Goal: Entertainment & Leisure: Consume media (video, audio)

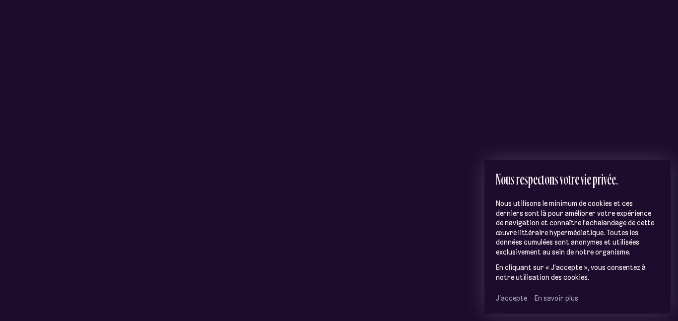
click at [501, 297] on span "J’accepte" at bounding box center [511, 298] width 31 height 9
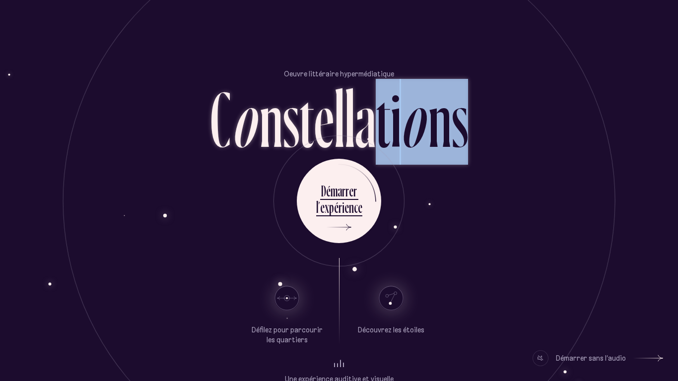
drag, startPoint x: 473, startPoint y: 113, endPoint x: 375, endPoint y: 114, distance: 97.2
click at [375, 114] on section "Oeuvre littéraire hypermédiatique C o n s t e l l a t i o n s" at bounding box center [339, 106] width 580 height 74
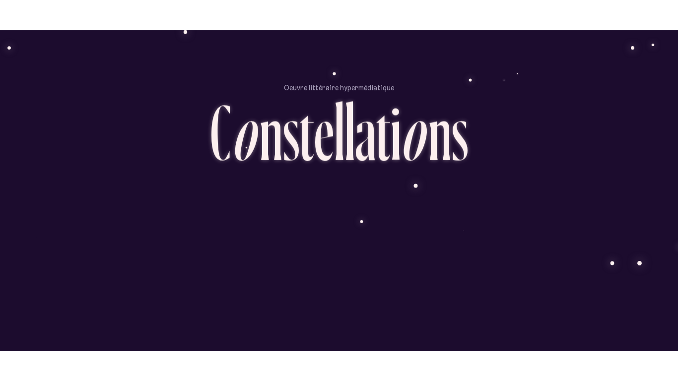
scroll to position [65, 0]
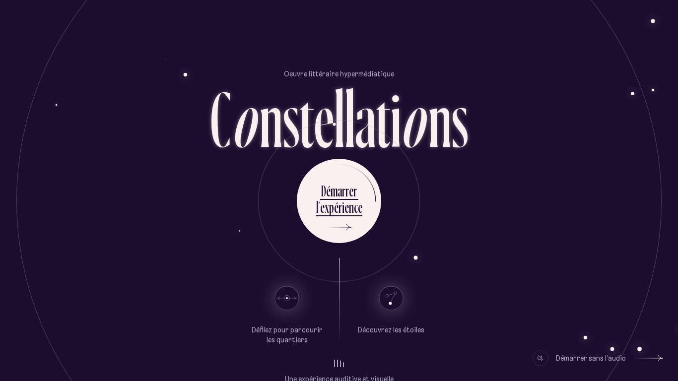
click at [488, 95] on section "Oeuvre littéraire hypermédiatique C o n s t e l l a t i o n s" at bounding box center [339, 106] width 580 height 74
click at [659, 371] on icon at bounding box center [650, 358] width 30 height 74
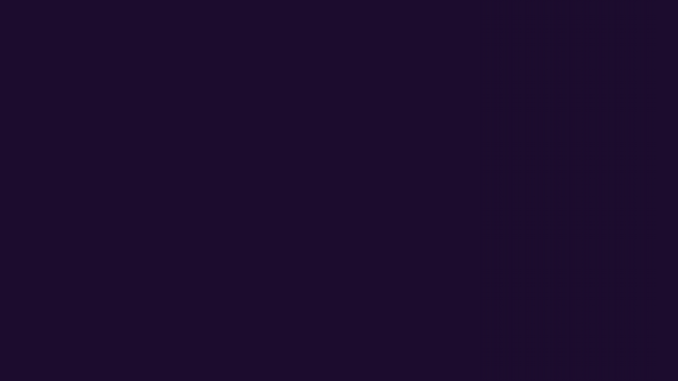
click at [439, 299] on div "Défilez pour parcourir les quartiers Découvrez les étoiles" at bounding box center [339, 295] width 324 height 83
click at [0, 344] on div "Oeuvre littéraire hypermédiatique C o n s t e l l a t i o n s D é m a r r e r l…" at bounding box center [339, 266] width 678 height 381
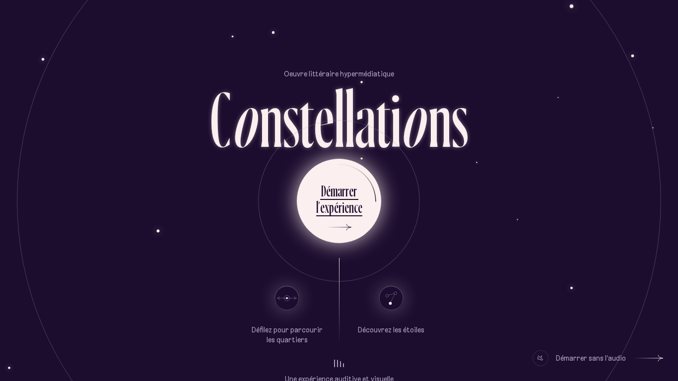
click at [351, 219] on div "l ’ e x p é r i e n c e" at bounding box center [339, 208] width 46 height 22
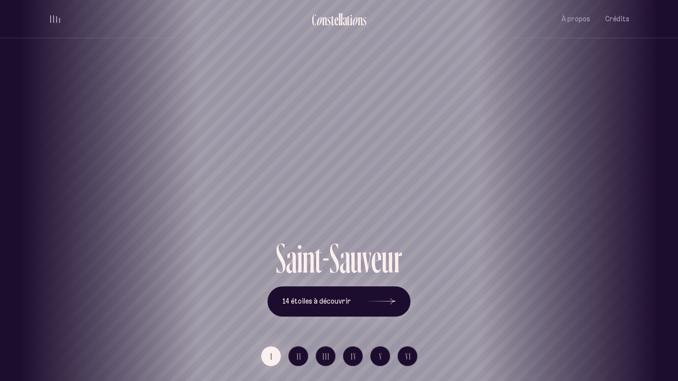
drag, startPoint x: 306, startPoint y: 123, endPoint x: 411, endPoint y: 140, distance: 106.5
click at [411, 140] on div "Saint-Sauveur" at bounding box center [442, 119] width 678 height 238
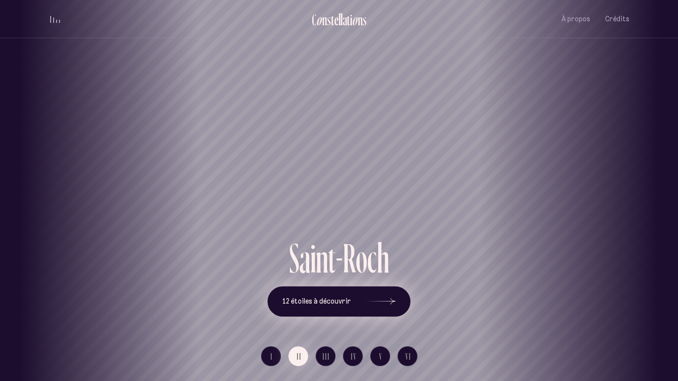
click at [379, 300] on icon at bounding box center [381, 301] width 30 height 74
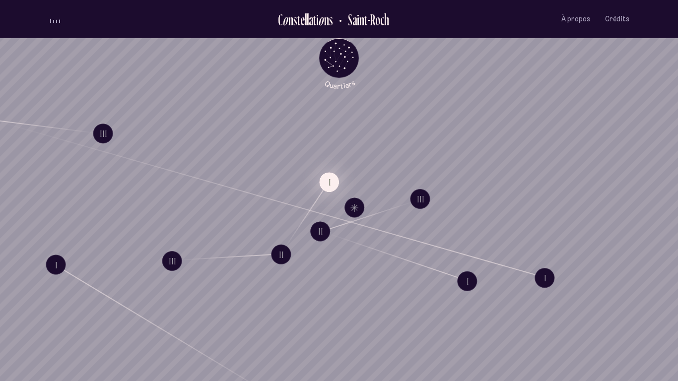
click at [327, 186] on button "I" at bounding box center [329, 182] width 20 height 20
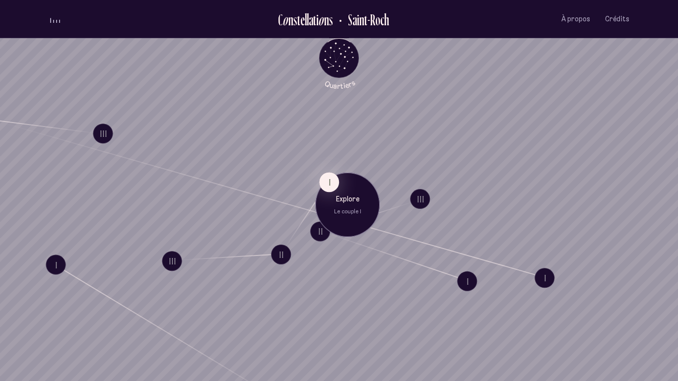
click at [350, 199] on p "Explore" at bounding box center [347, 199] width 50 height 10
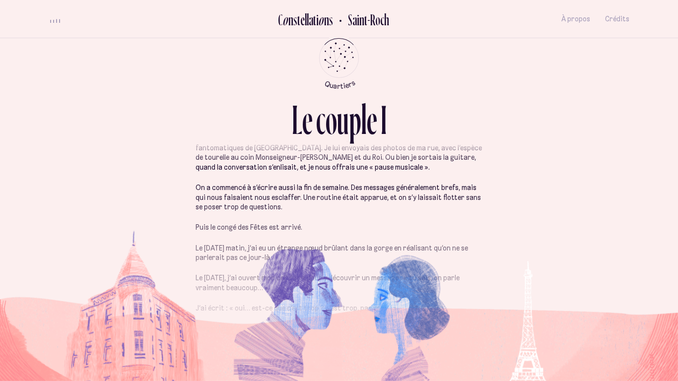
scroll to position [145, 0]
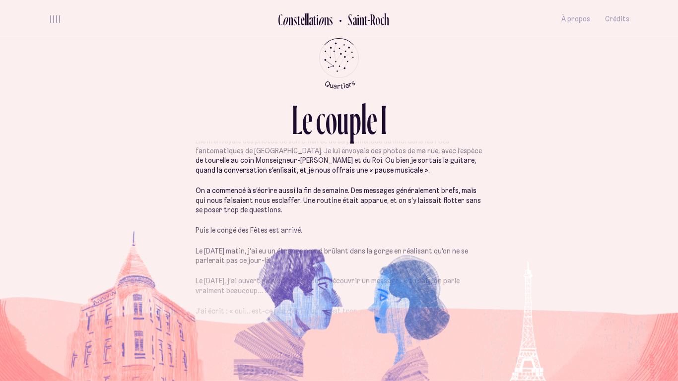
click at [54, 18] on div "volume audio" at bounding box center [55, 18] width 10 height 7
click at [54, 18] on button "volume audio" at bounding box center [55, 19] width 13 height 10
click at [339, 62] on icon "Quartiers" at bounding box center [339, 74] width 58 height 30
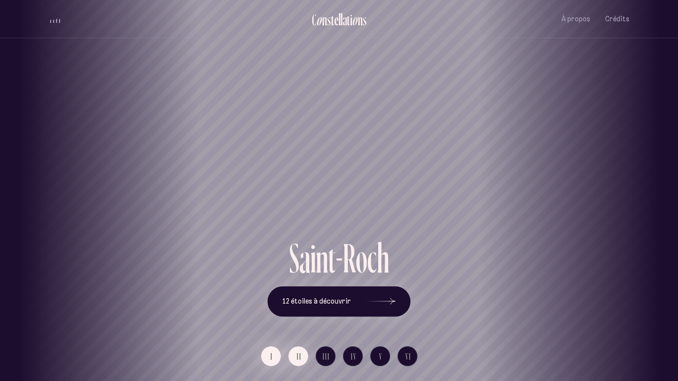
click at [270, 360] on span "I" at bounding box center [271, 356] width 2 height 8
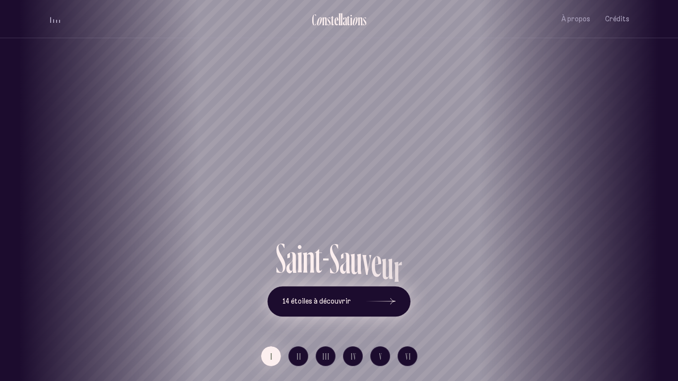
click at [360, 298] on button "14 étoiles à découvrir" at bounding box center [338, 301] width 143 height 31
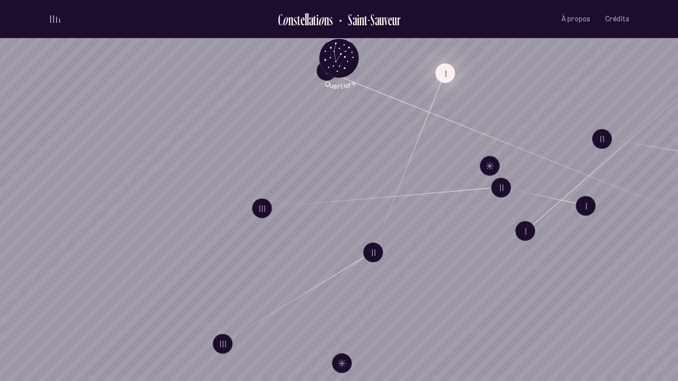
click at [450, 74] on button "I" at bounding box center [445, 73] width 20 height 20
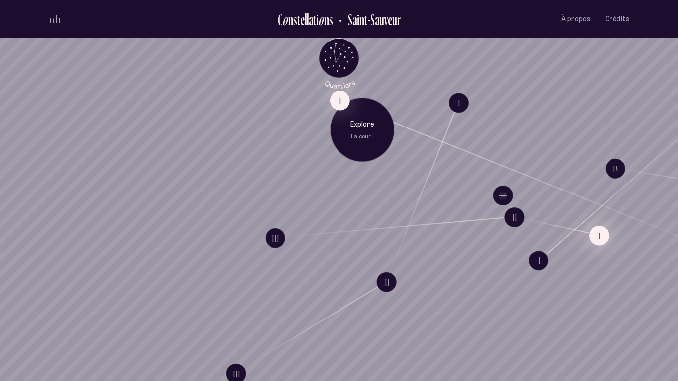
click at [602, 232] on button "I" at bounding box center [599, 236] width 20 height 20
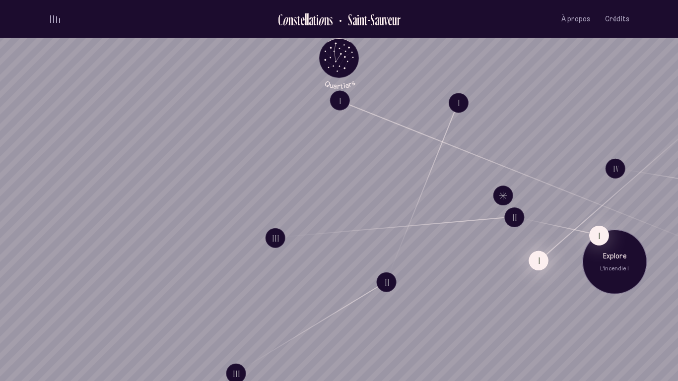
click at [542, 258] on button "I" at bounding box center [538, 260] width 20 height 20
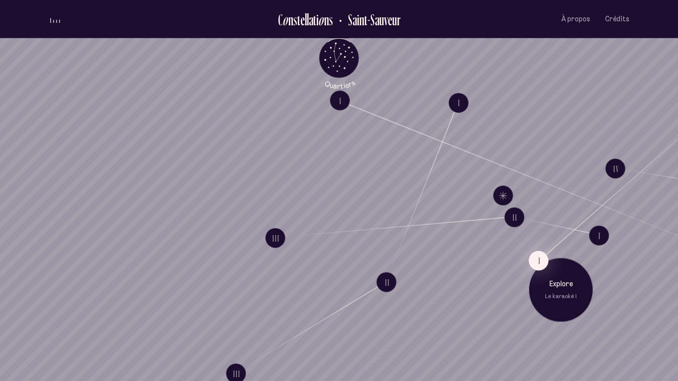
click at [565, 277] on div "Explore Le karaoké I" at bounding box center [560, 289] width 64 height 64
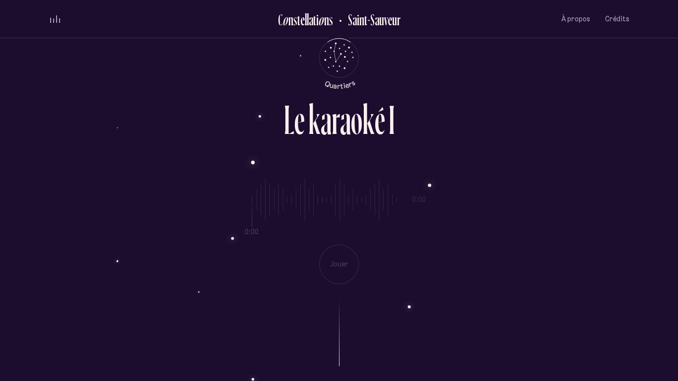
click at [346, 265] on div "0:00 0:00 Jouer" at bounding box center [339, 224] width 580 height 122
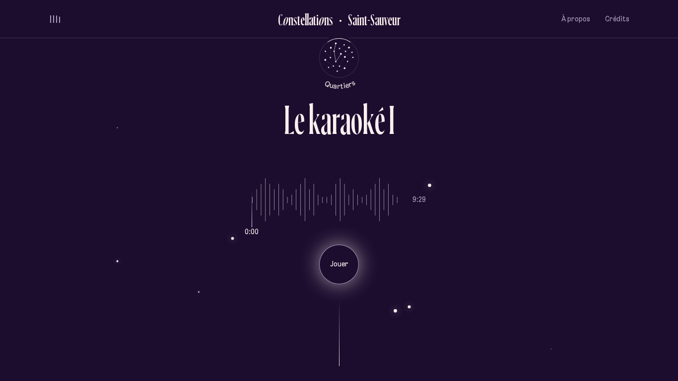
click at [348, 276] on div "Jouer" at bounding box center [339, 265] width 40 height 40
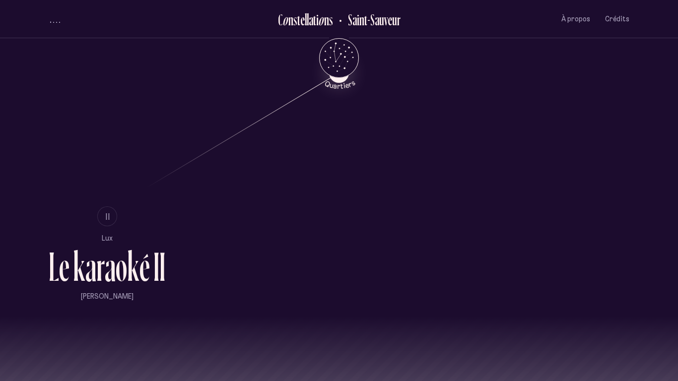
scroll to position [627, 0]
click at [114, 217] on button "II" at bounding box center [107, 215] width 20 height 20
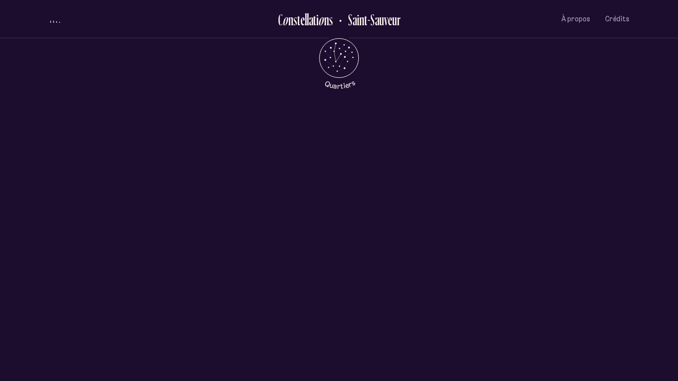
scroll to position [0, 0]
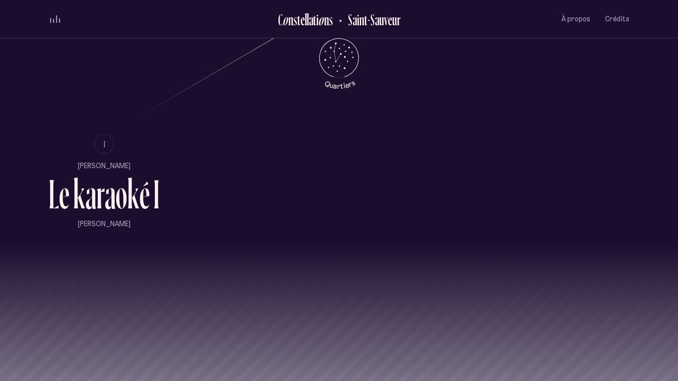
scroll to position [752, 0]
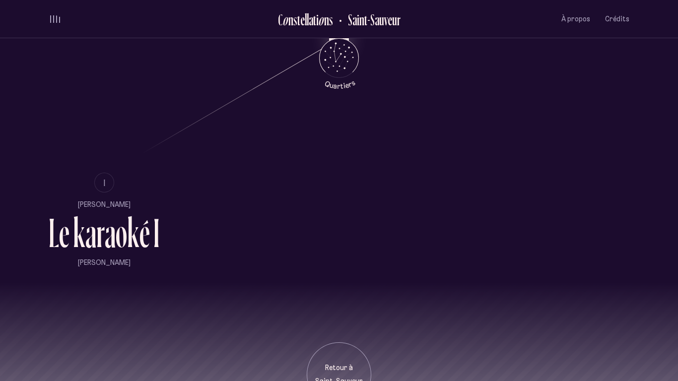
click at [473, 87] on ul "II I [PERSON_NAME] L e k a r a o k é I [PERSON_NAME]" at bounding box center [339, 156] width 580 height 254
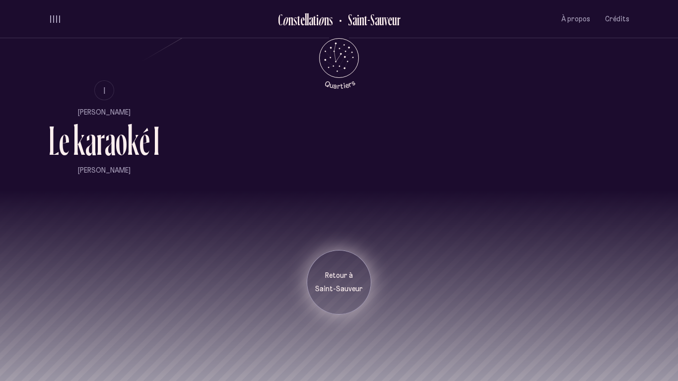
click at [347, 265] on div "Retour à [GEOGRAPHIC_DATA]" at bounding box center [339, 282] width 64 height 64
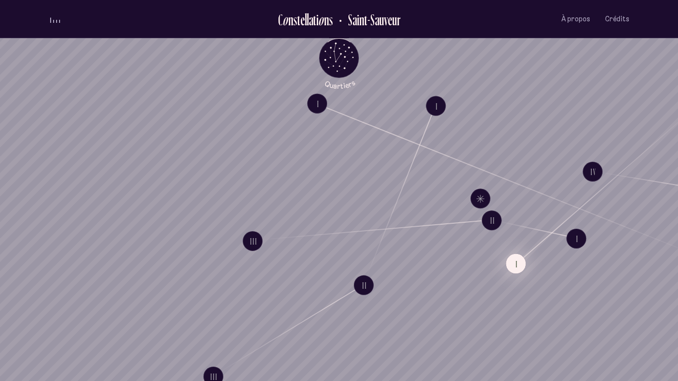
click at [521, 267] on button "I" at bounding box center [515, 264] width 20 height 20
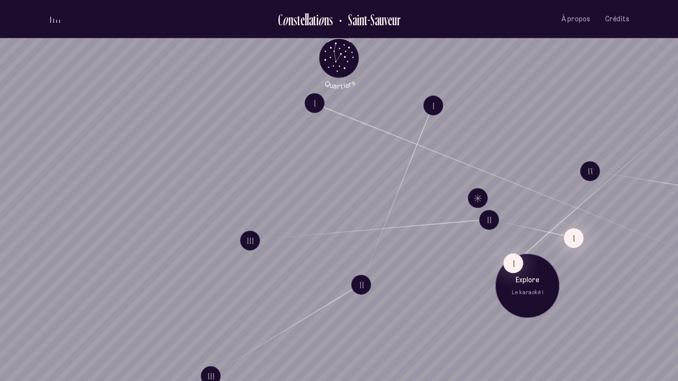
click at [574, 244] on button "I" at bounding box center [573, 238] width 20 height 20
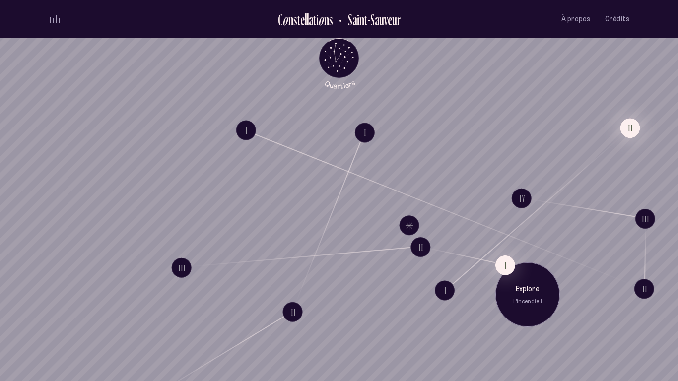
click at [625, 131] on button "II" at bounding box center [630, 128] width 20 height 20
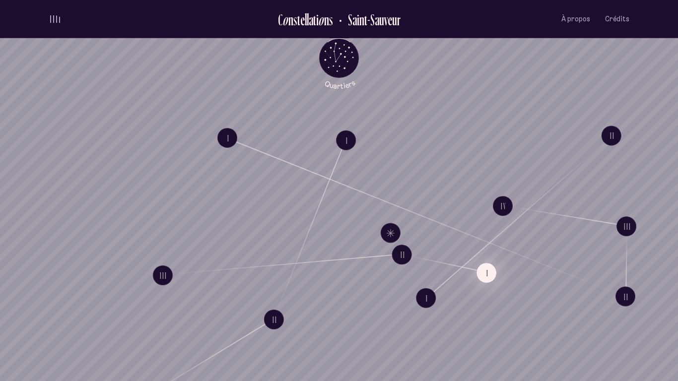
click at [496, 274] on button "I" at bounding box center [486, 273] width 20 height 20
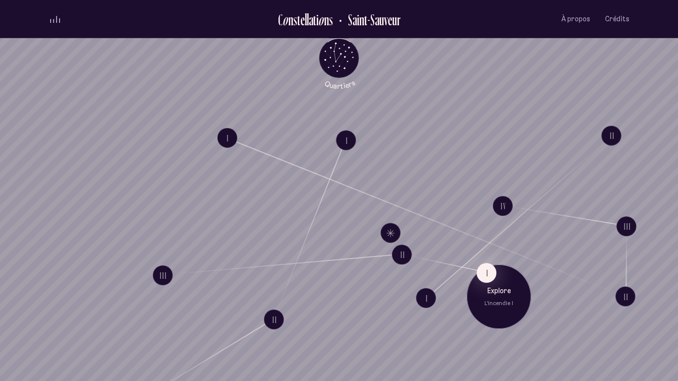
click at [508, 291] on p "Explore" at bounding box center [499, 291] width 50 height 10
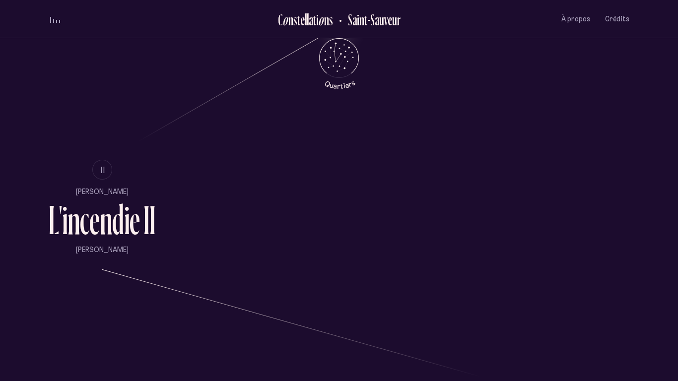
scroll to position [669, 0]
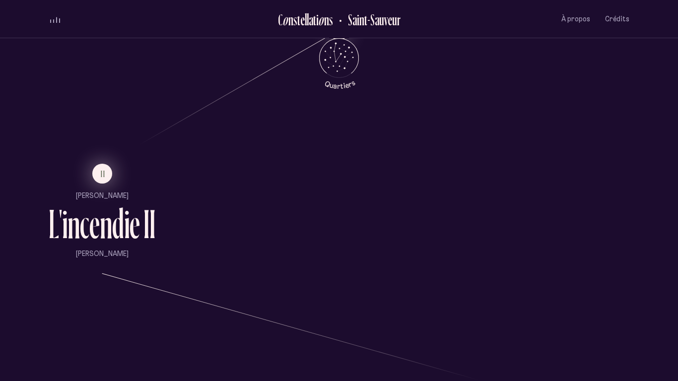
click at [105, 175] on span "II" at bounding box center [103, 174] width 5 height 8
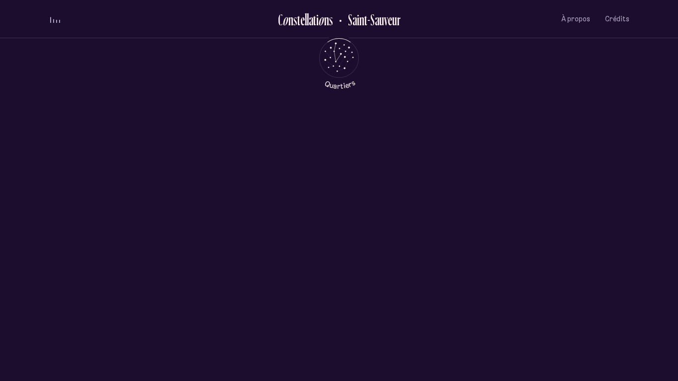
scroll to position [0, 0]
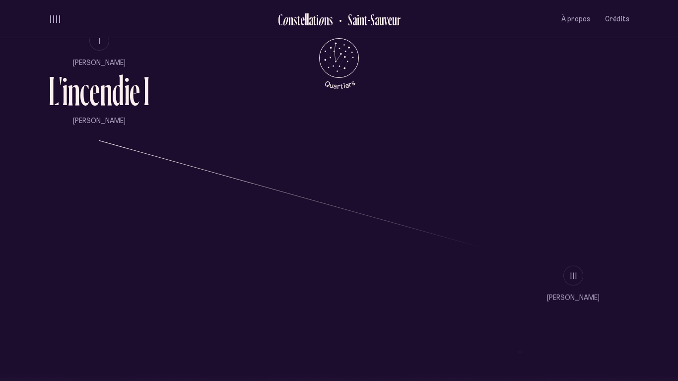
scroll to position [803, 0]
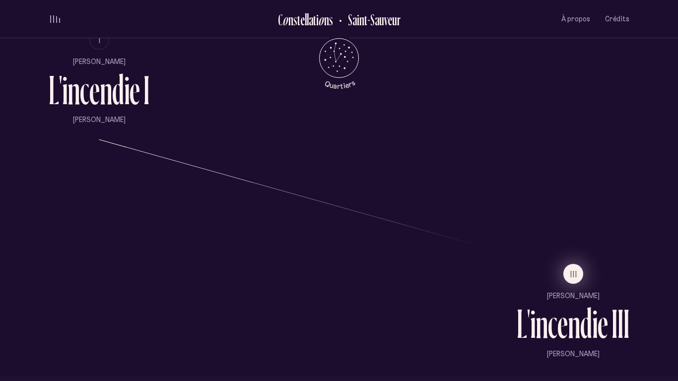
click at [575, 277] on span "III" at bounding box center [573, 274] width 7 height 8
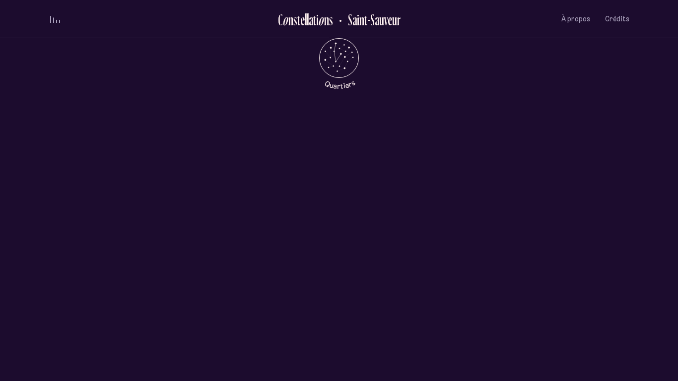
scroll to position [0, 0]
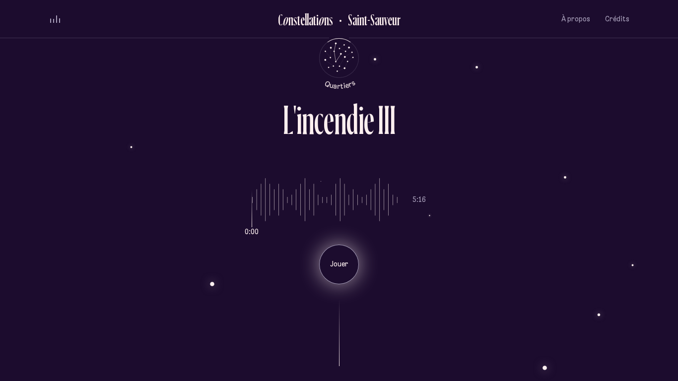
click at [339, 271] on div "Jouer" at bounding box center [339, 265] width 40 height 40
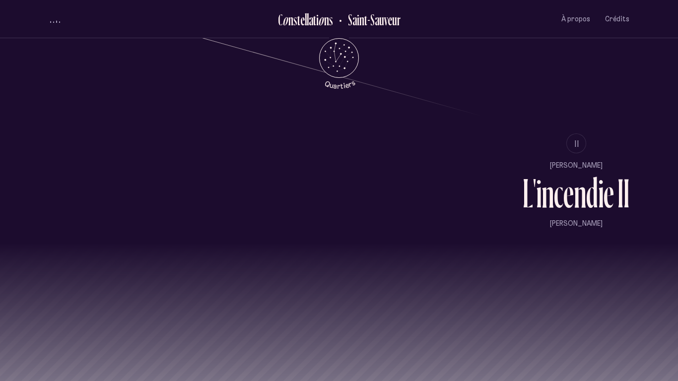
scroll to position [986, 0]
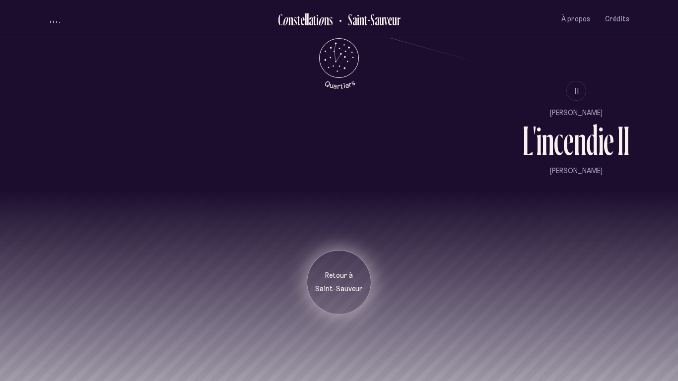
click at [344, 266] on div "Retour à [GEOGRAPHIC_DATA]" at bounding box center [339, 282] width 64 height 64
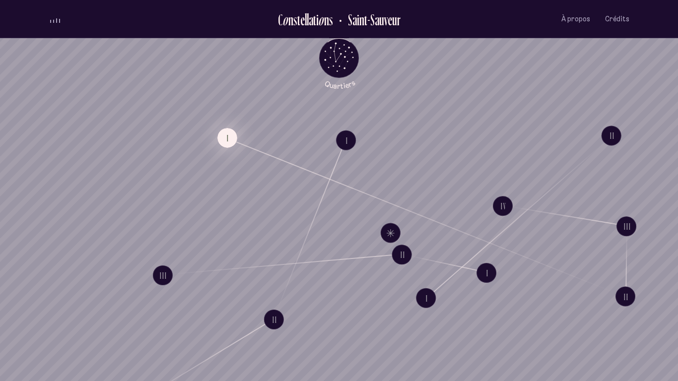
click at [229, 136] on button "I" at bounding box center [227, 138] width 20 height 20
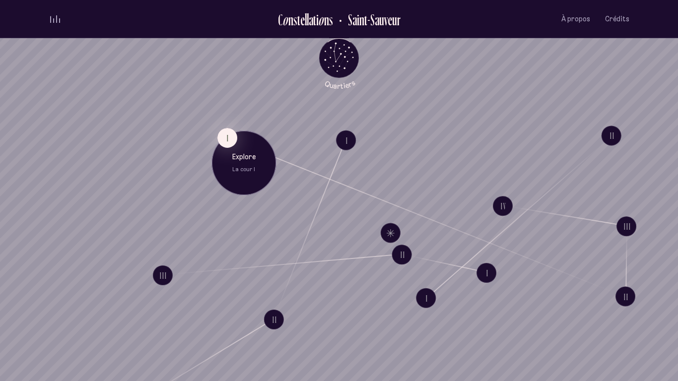
click at [244, 172] on p "La cour I" at bounding box center [244, 170] width 50 height 8
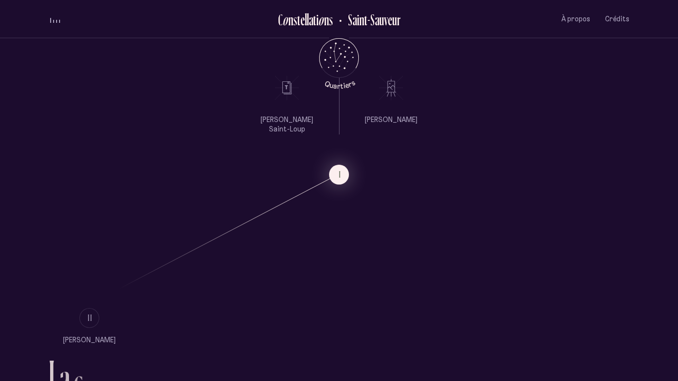
scroll to position [547, 0]
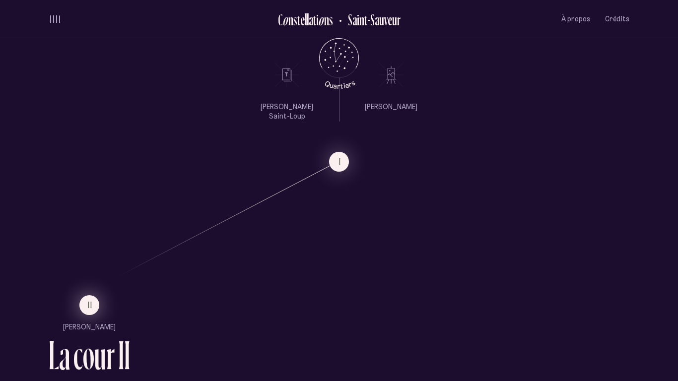
click at [82, 299] on button "II" at bounding box center [89, 305] width 20 height 20
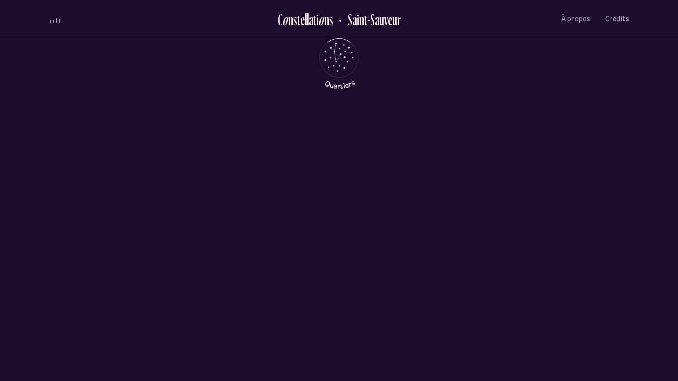
scroll to position [0, 0]
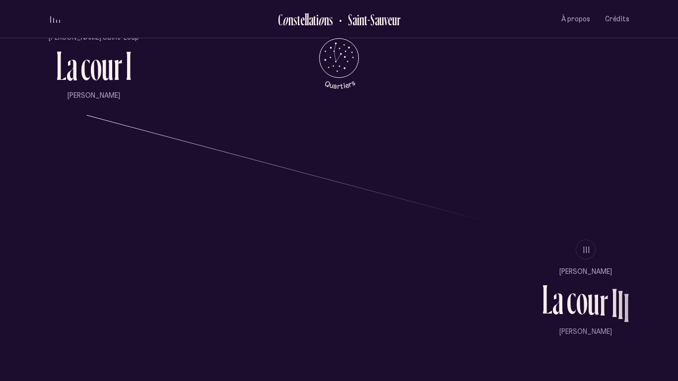
scroll to position [864, 0]
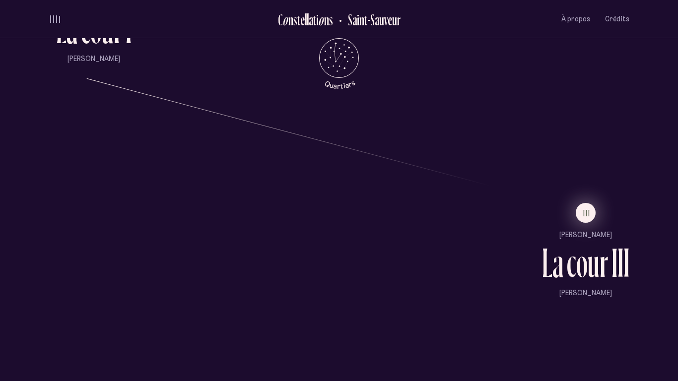
click at [583, 219] on button "III" at bounding box center [585, 213] width 20 height 20
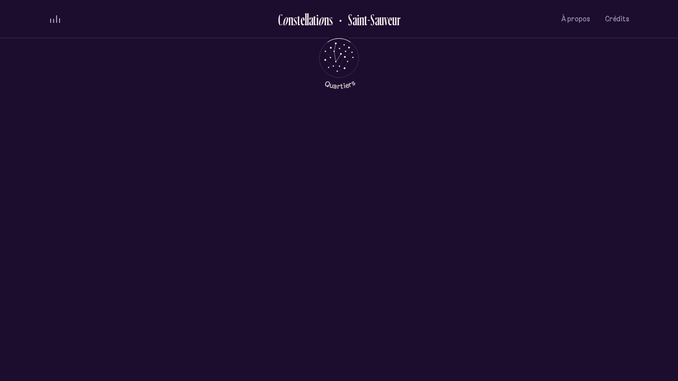
scroll to position [0, 0]
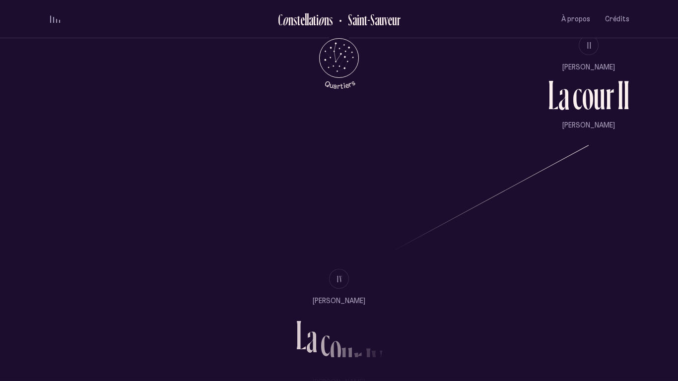
scroll to position [1032, 0]
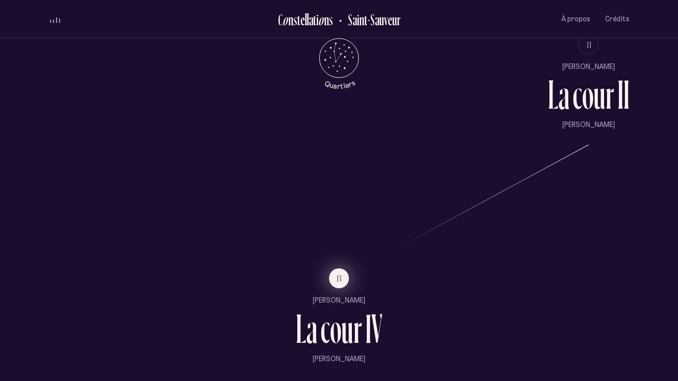
click at [333, 284] on button "IV" at bounding box center [339, 278] width 20 height 20
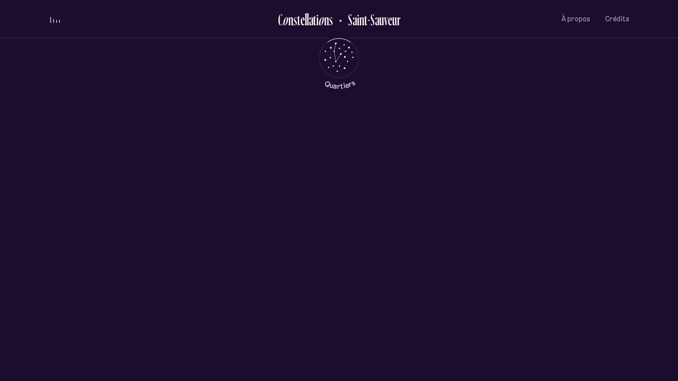
scroll to position [0, 0]
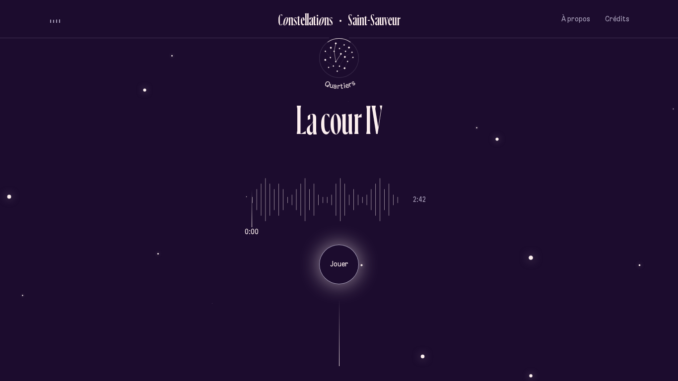
click at [331, 245] on div "Jouer" at bounding box center [339, 265] width 40 height 40
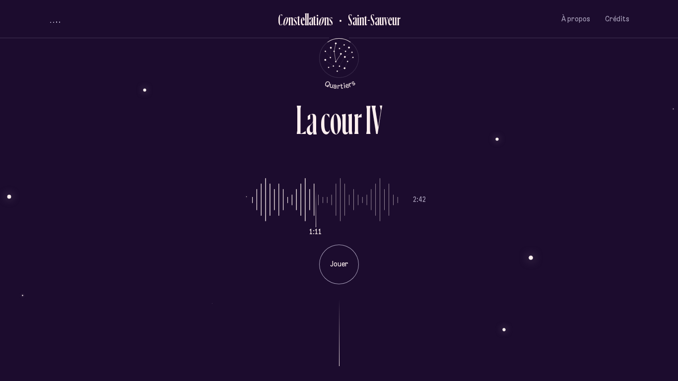
type input "**"
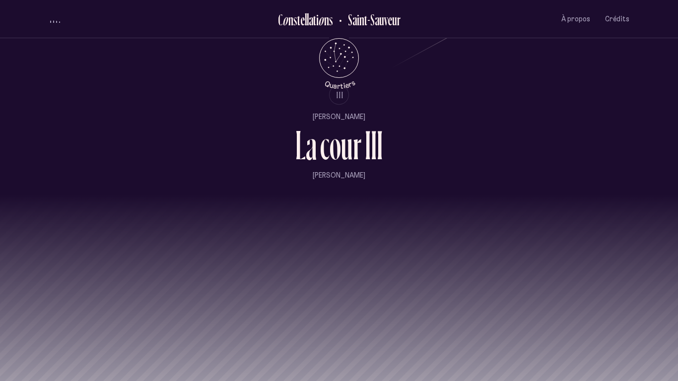
scroll to position [1220, 0]
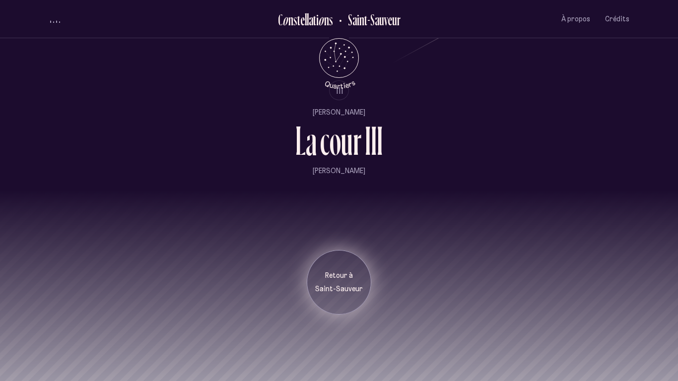
click at [349, 281] on div "Retour à [GEOGRAPHIC_DATA]" at bounding box center [339, 282] width 50 height 23
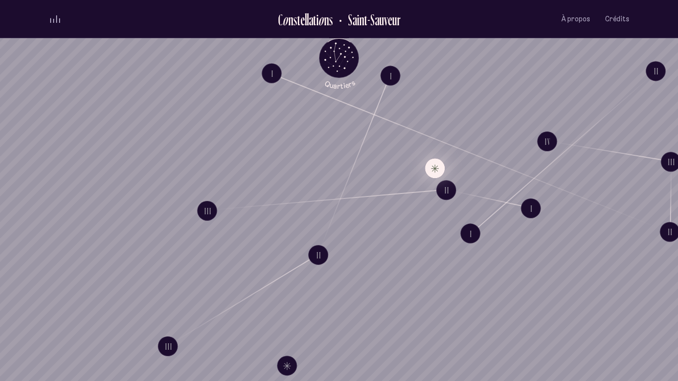
click at [430, 168] on button "Explore Étoile solitaire III" at bounding box center [435, 168] width 20 height 20
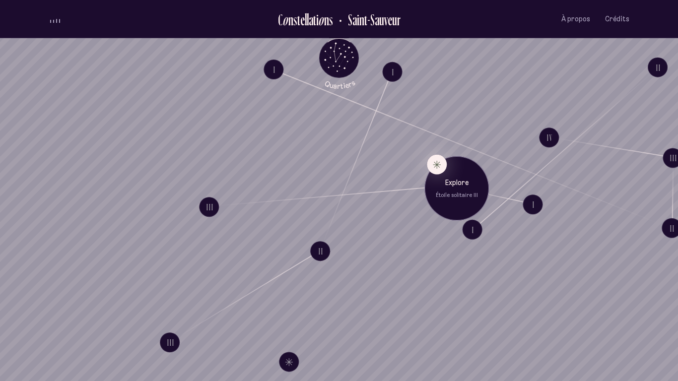
click at [453, 185] on p "Explore" at bounding box center [457, 183] width 50 height 10
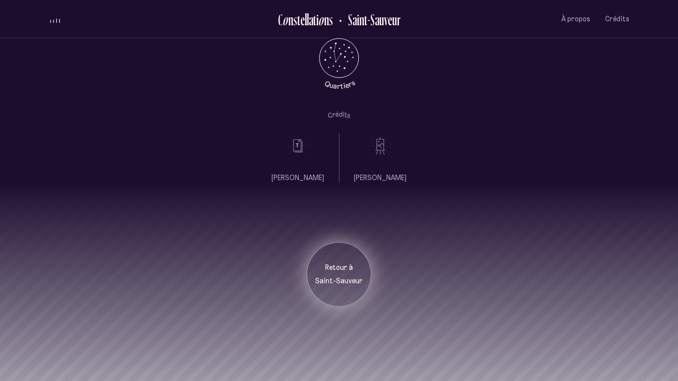
click at [337, 277] on p "Saint-Sauveur" at bounding box center [339, 281] width 50 height 10
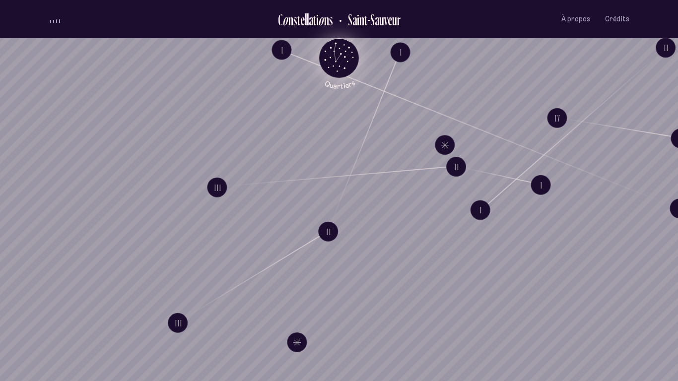
click at [340, 63] on icon "Quartiers" at bounding box center [339, 74] width 58 height 30
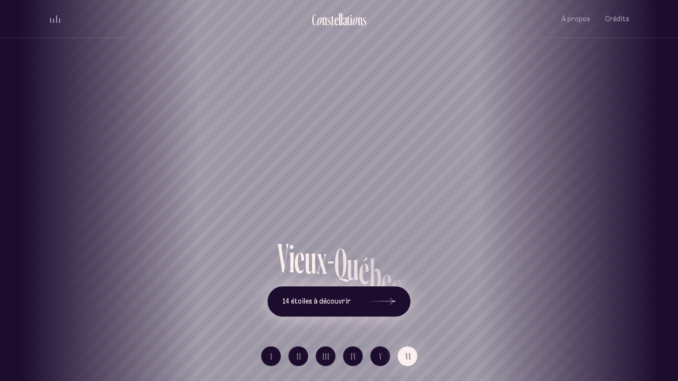
click at [375, 301] on div at bounding box center [381, 301] width 30 height 7
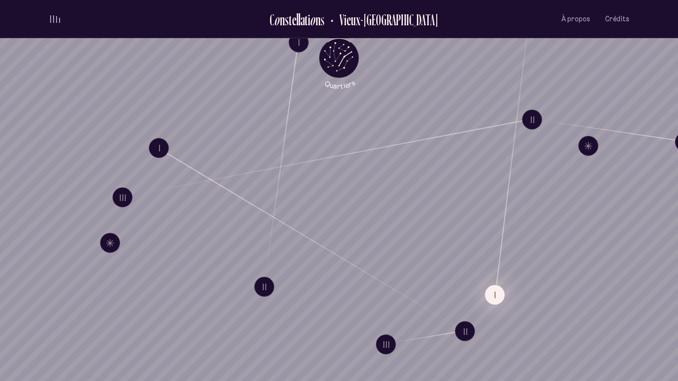
click at [498, 297] on button "I" at bounding box center [495, 295] width 20 height 20
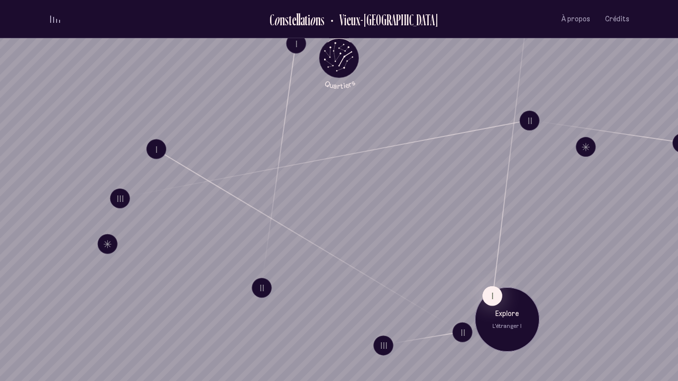
click at [509, 324] on p "L'étranger I" at bounding box center [507, 326] width 50 height 8
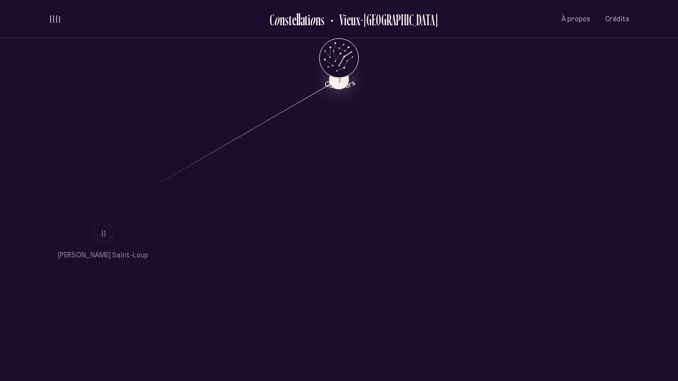
scroll to position [625, 0]
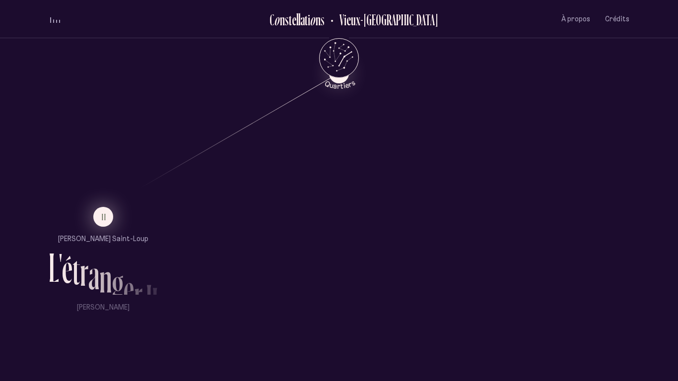
click at [105, 225] on button "II" at bounding box center [103, 217] width 20 height 20
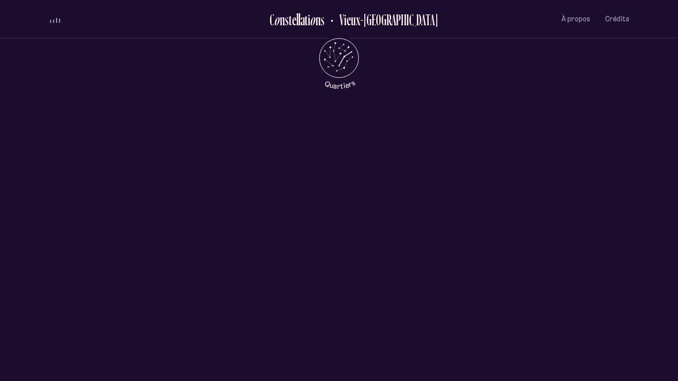
scroll to position [0, 0]
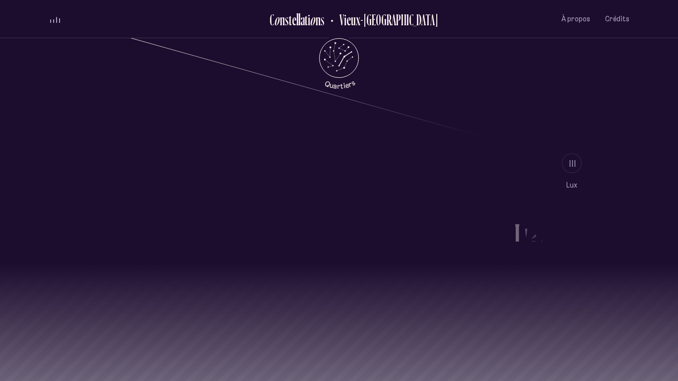
scroll to position [923, 0]
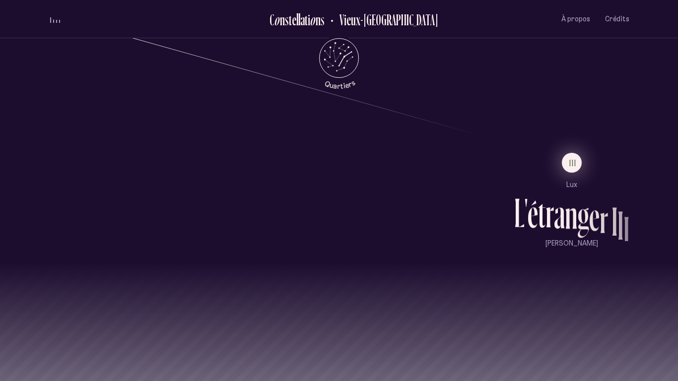
click at [567, 160] on button "III" at bounding box center [571, 163] width 20 height 20
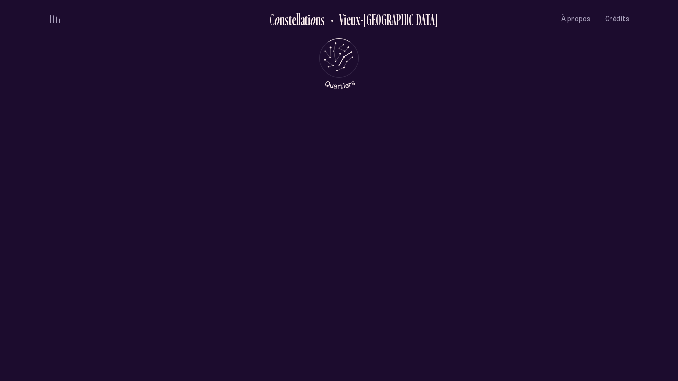
scroll to position [0, 0]
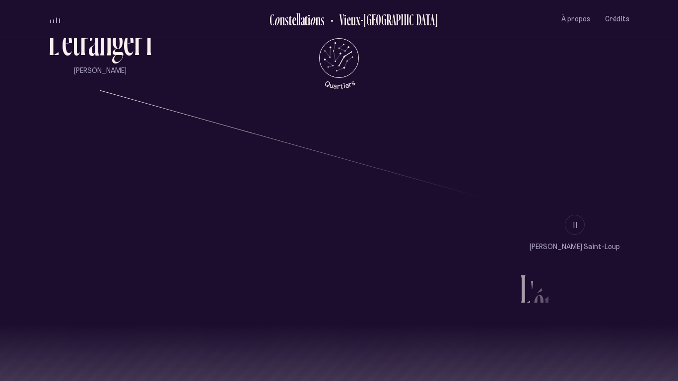
scroll to position [986, 0]
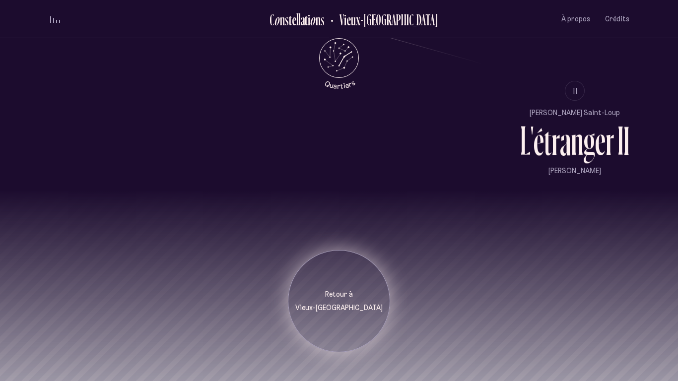
click at [350, 290] on p "Retour à" at bounding box center [338, 295] width 87 height 10
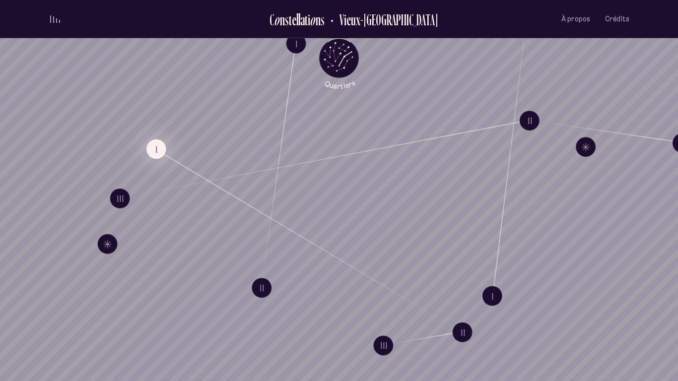
click at [162, 145] on button "I" at bounding box center [156, 149] width 20 height 20
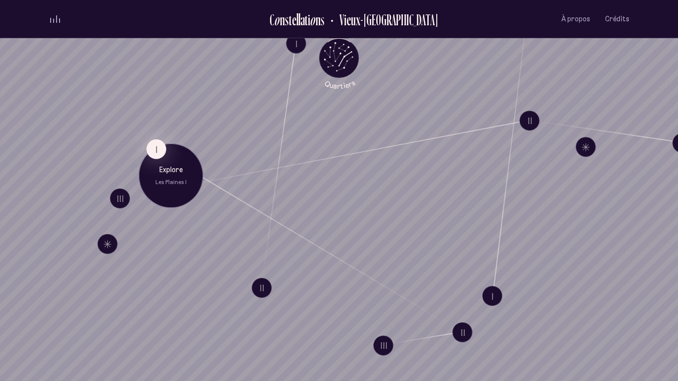
click at [163, 177] on div "Explore Les Plaines I" at bounding box center [171, 175] width 50 height 21
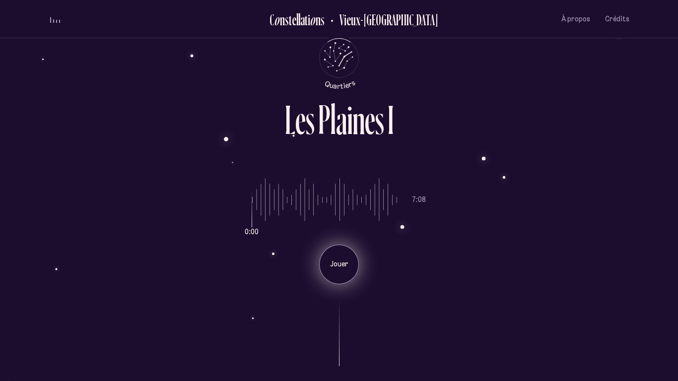
click at [336, 279] on div "Jouer" at bounding box center [339, 265] width 40 height 40
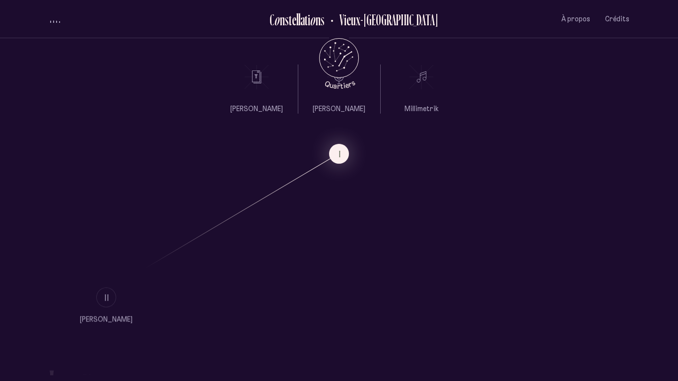
scroll to position [563, 0]
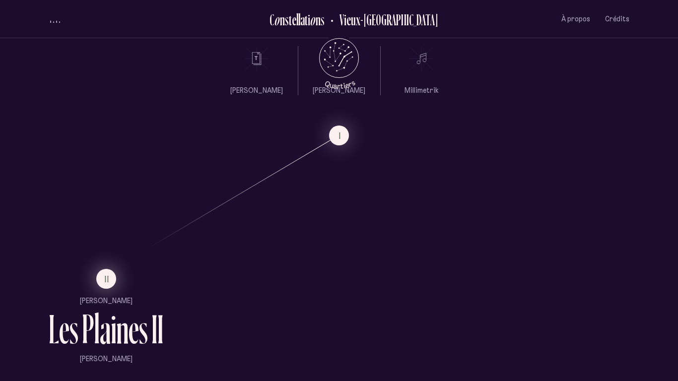
click at [109, 280] on button "II" at bounding box center [106, 279] width 20 height 20
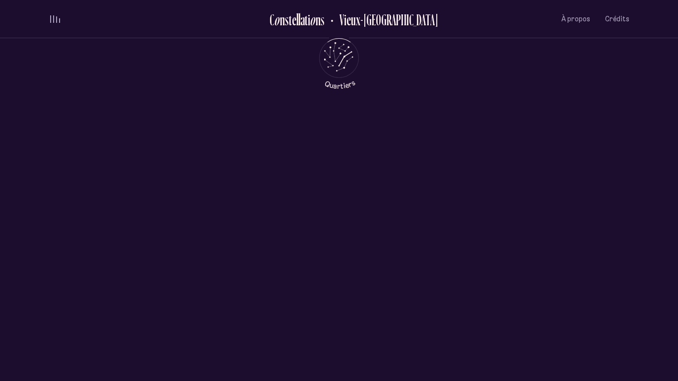
scroll to position [0, 0]
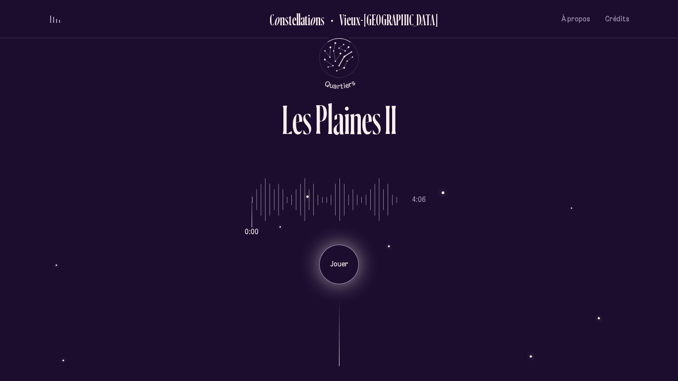
click at [352, 256] on div "Jouer" at bounding box center [339, 265] width 40 height 40
click at [348, 260] on p "Pause" at bounding box center [338, 264] width 25 height 10
